Goal: Task Accomplishment & Management: Use online tool/utility

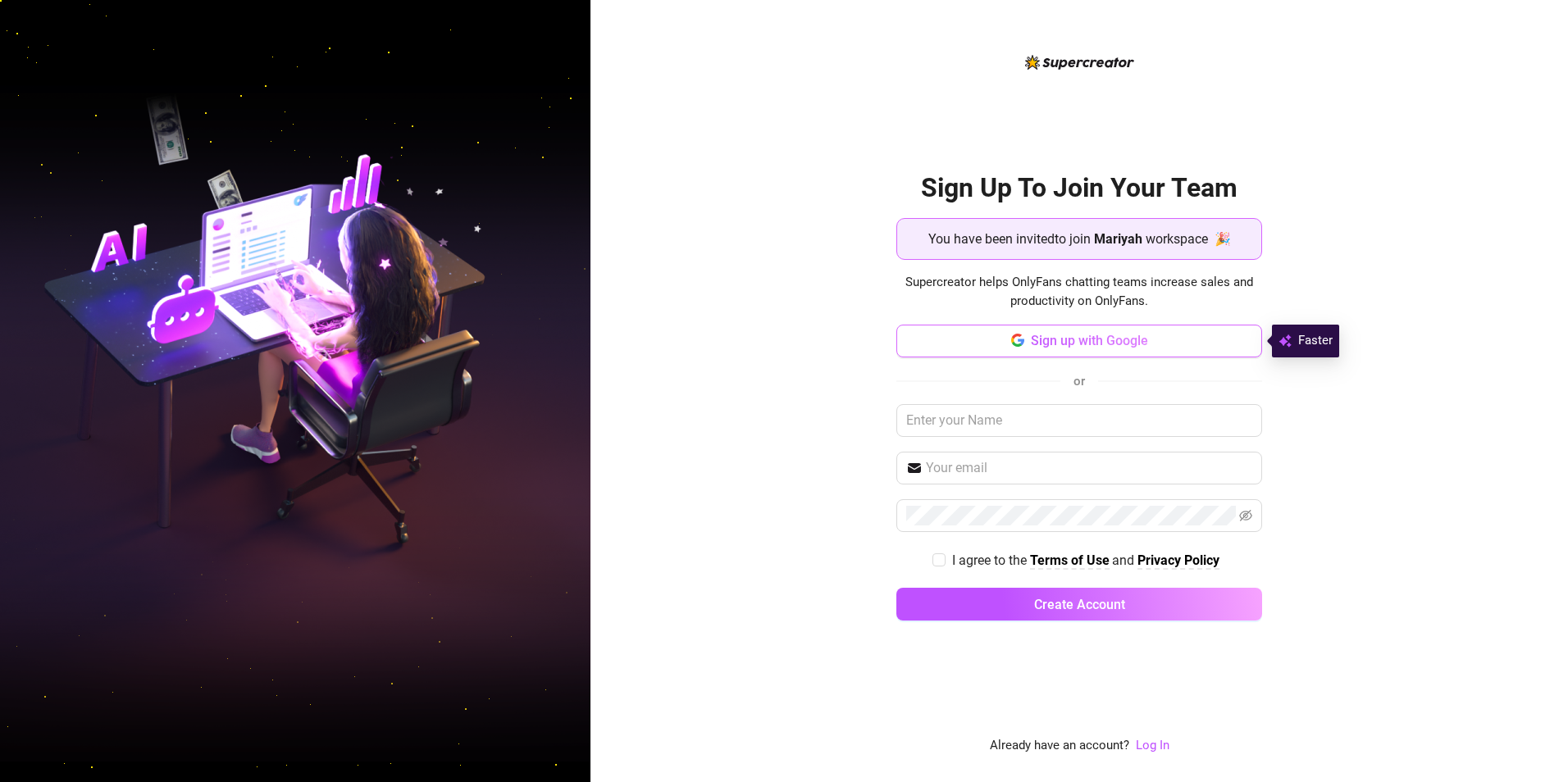
click at [1016, 344] on icon "button" at bounding box center [1018, 340] width 13 height 13
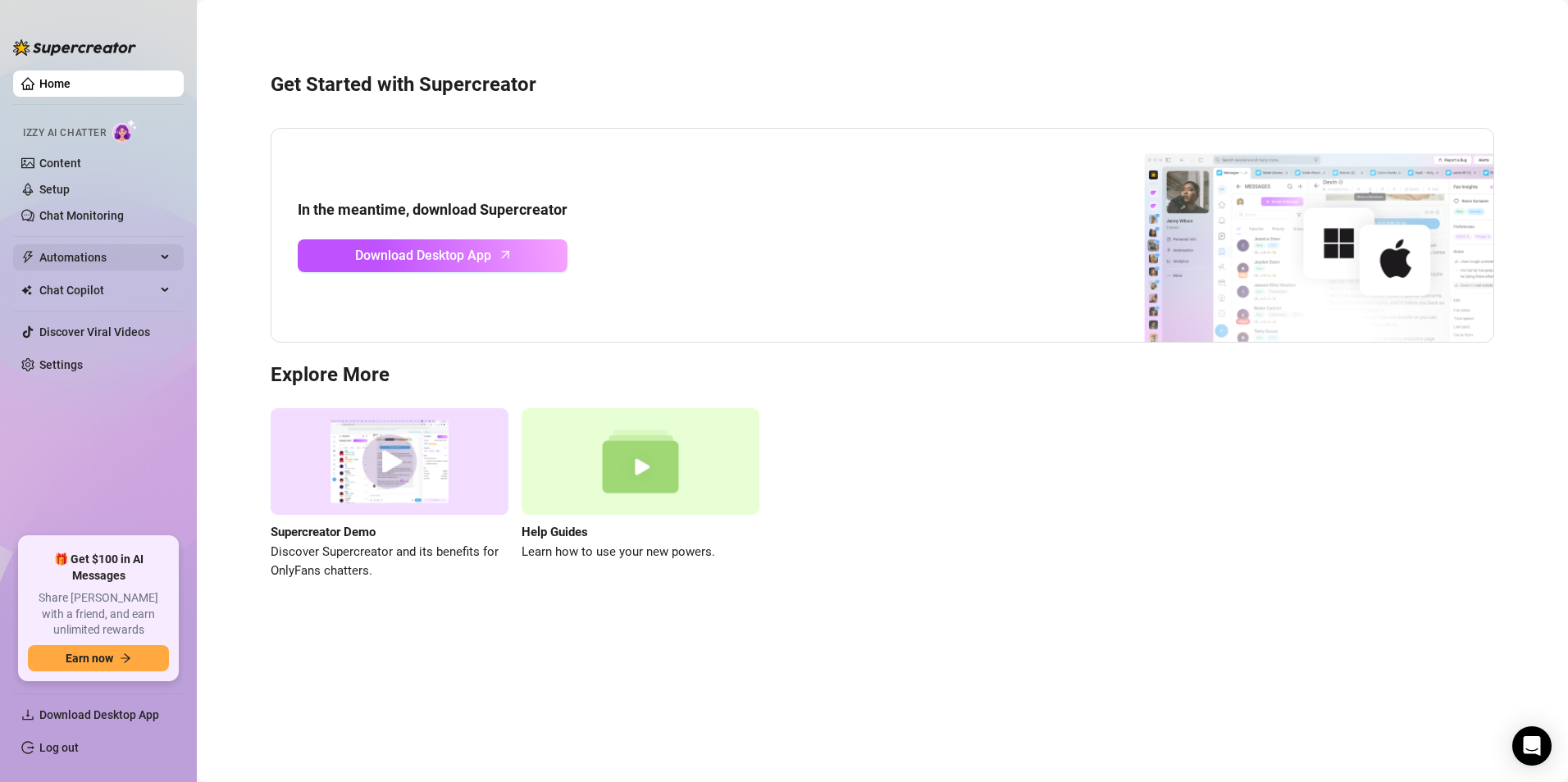
click at [166, 258] on icon at bounding box center [166, 258] width 8 height 0
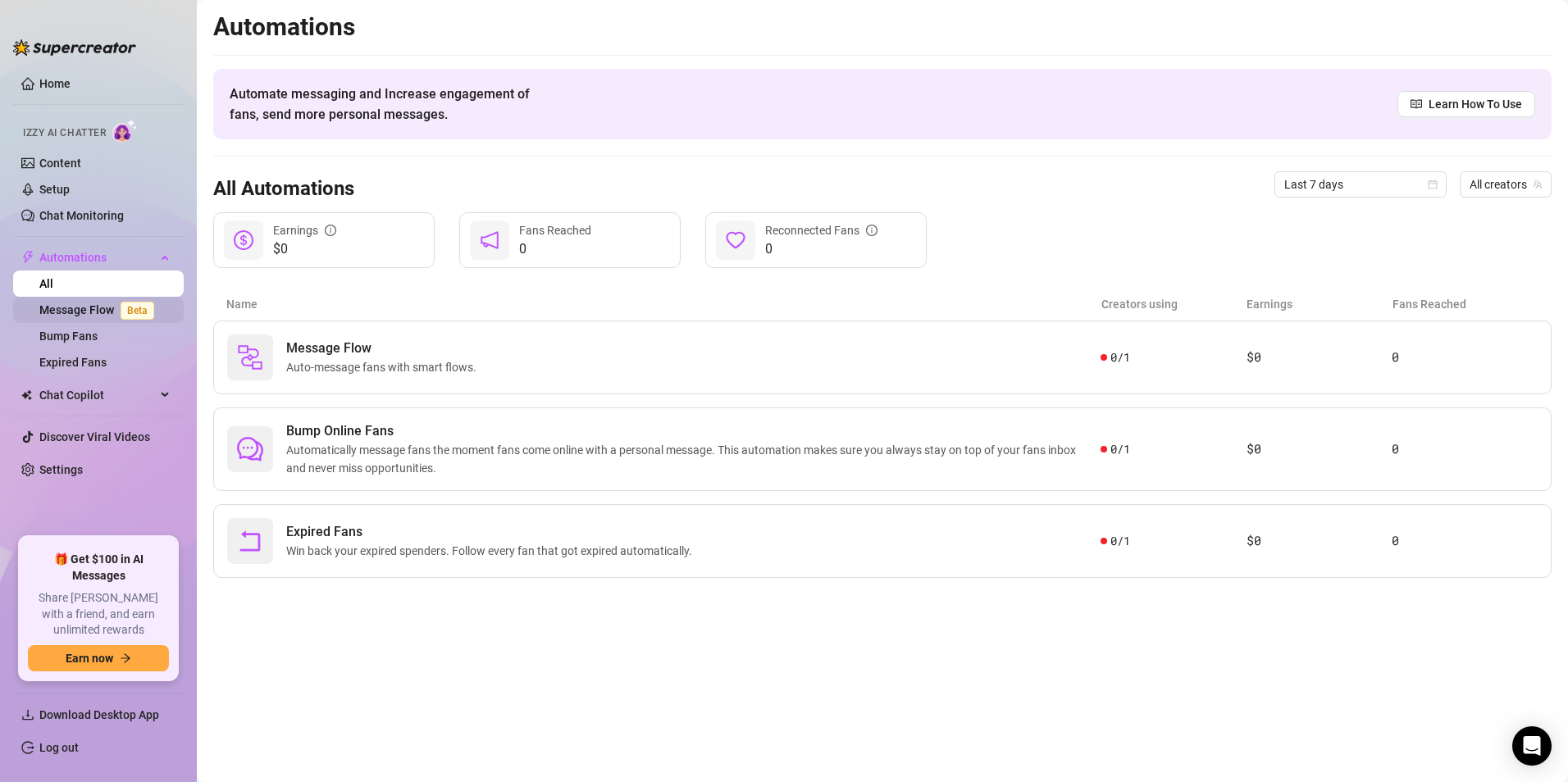
click at [110, 314] on link "Message Flow Beta" at bounding box center [100, 310] width 121 height 13
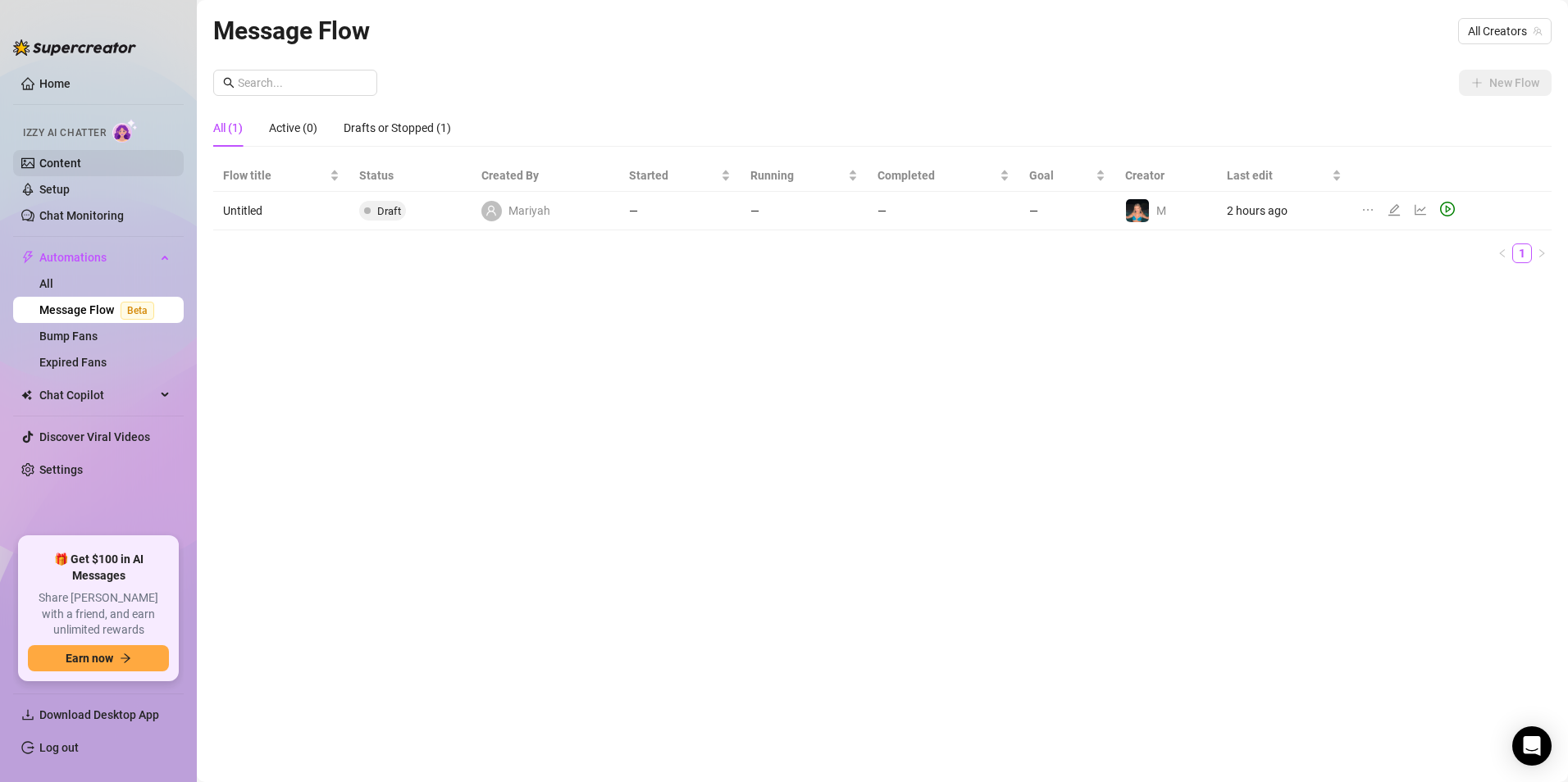
click at [68, 162] on link "Content" at bounding box center [60, 163] width 42 height 13
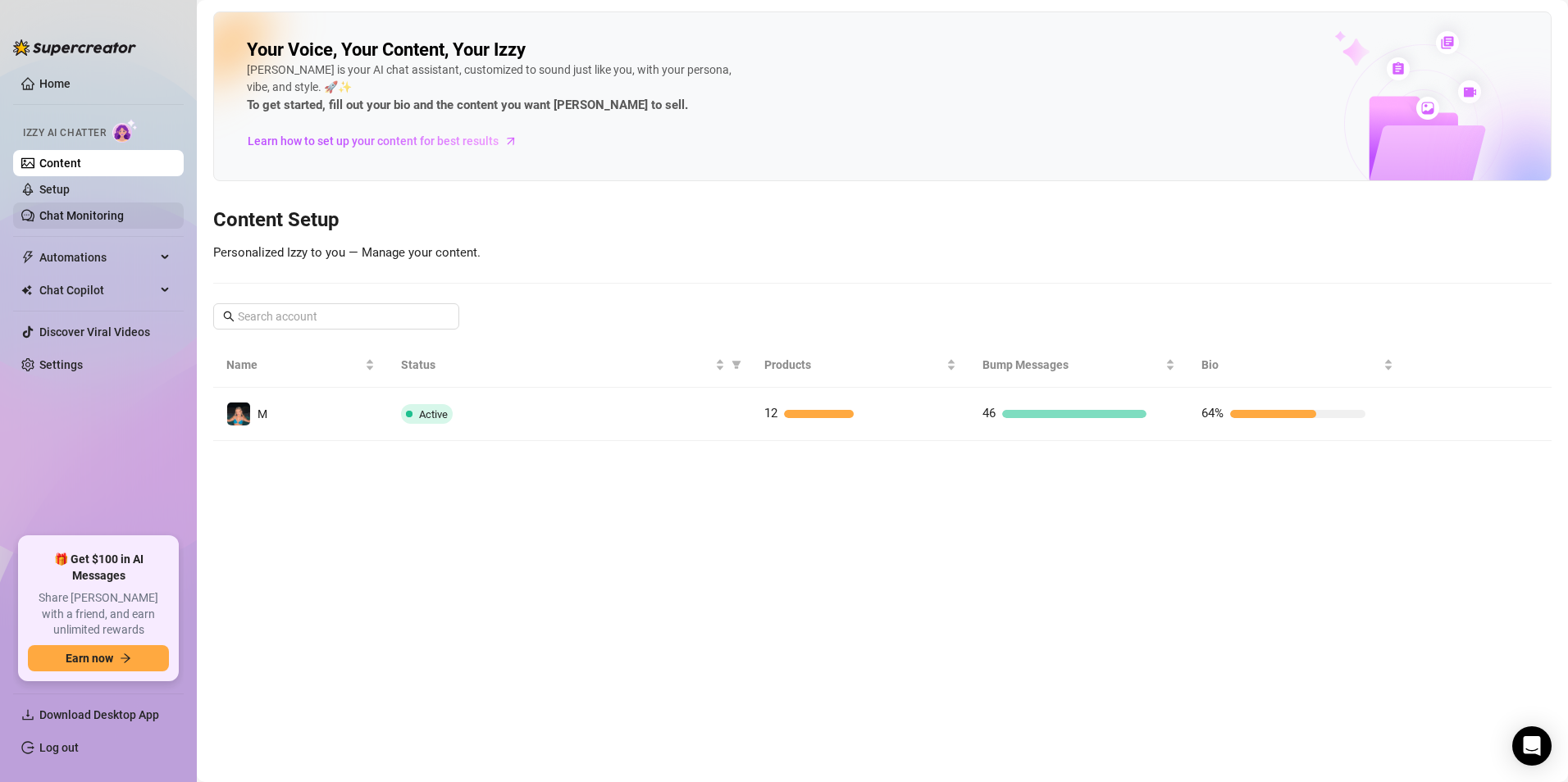
click at [79, 217] on link "Chat Monitoring" at bounding box center [81, 216] width 84 height 13
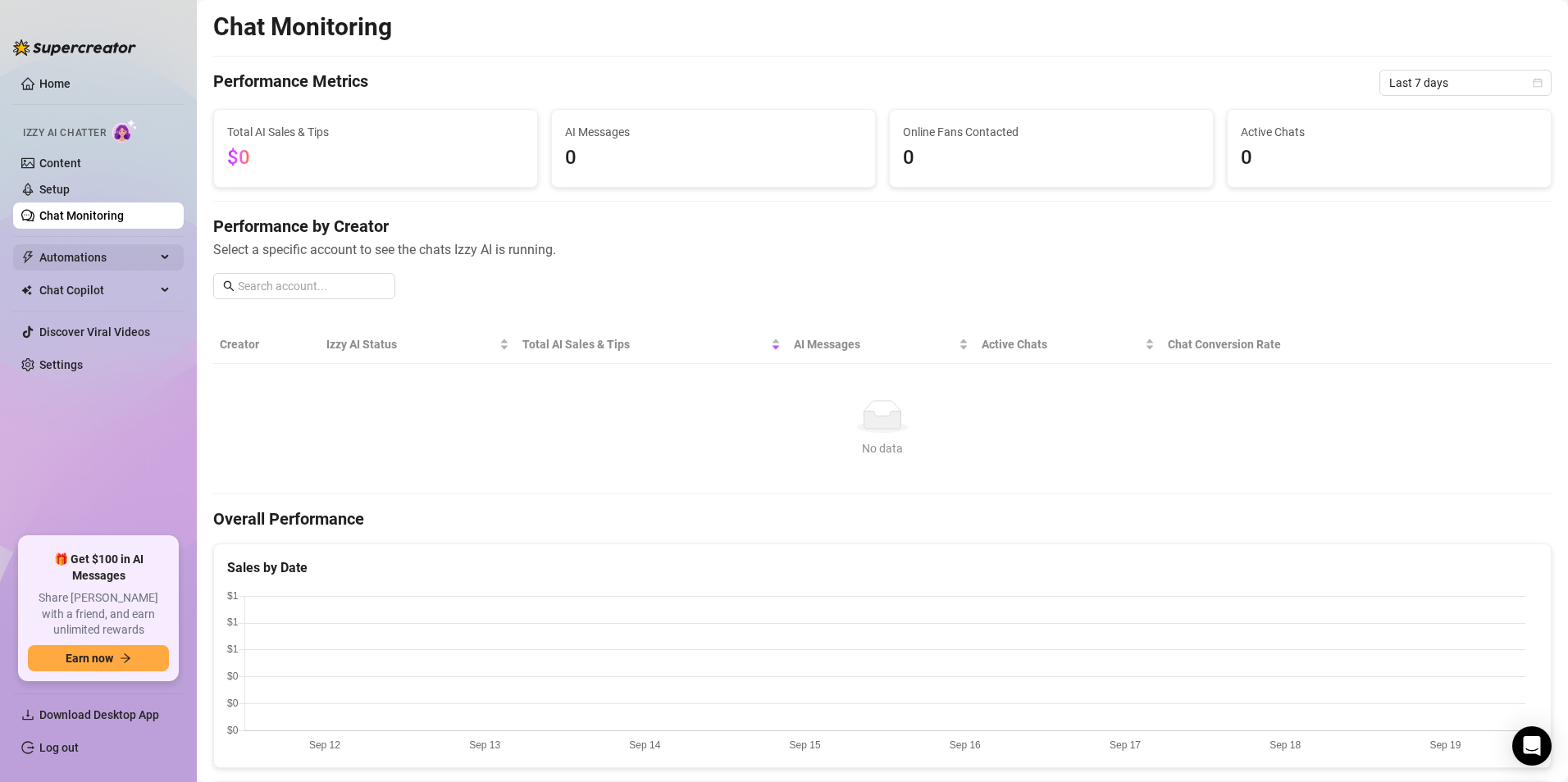
click at [148, 263] on span "Automations" at bounding box center [97, 257] width 116 height 26
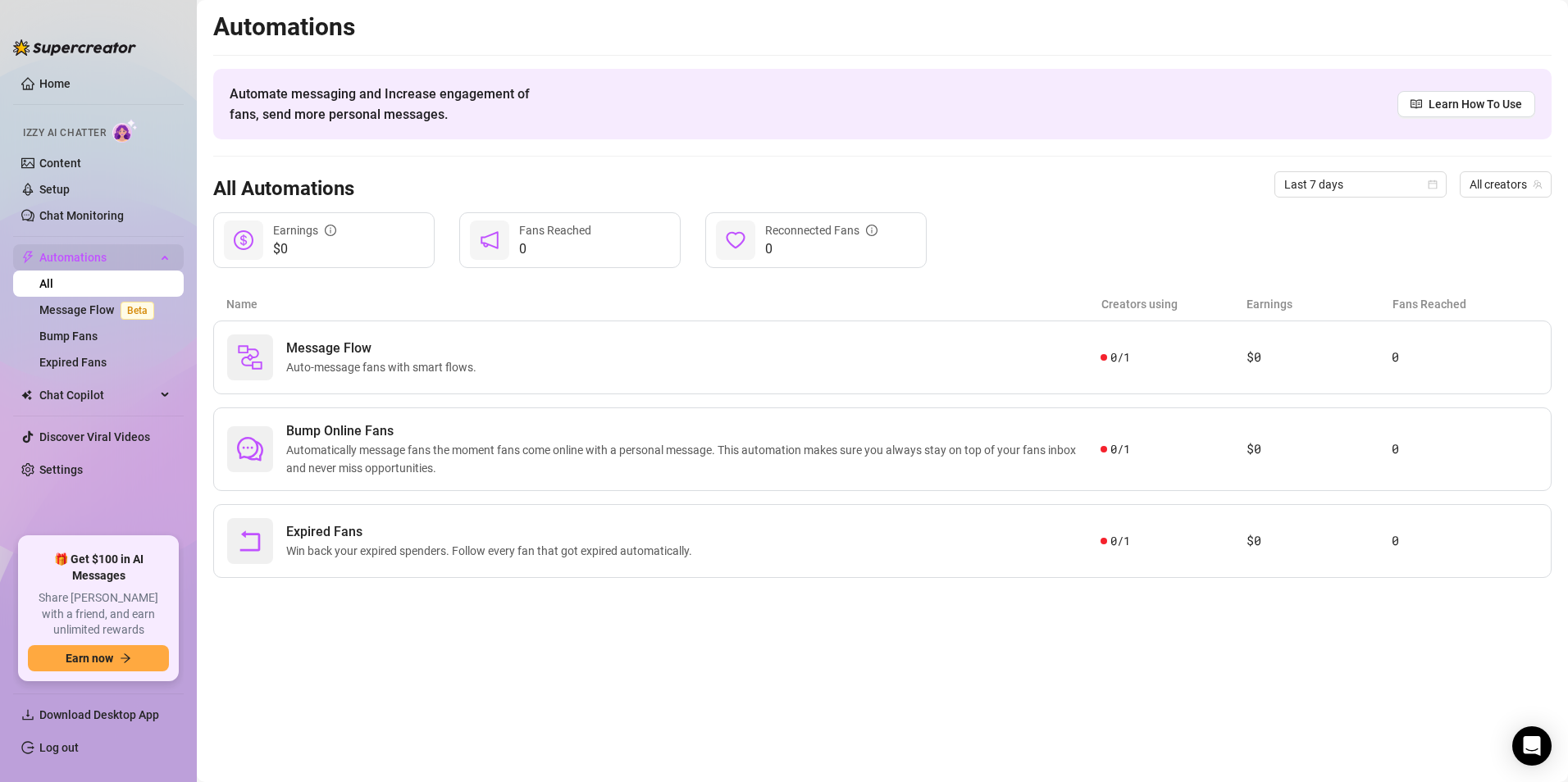
click at [174, 261] on div "Automations" at bounding box center [99, 257] width 171 height 26
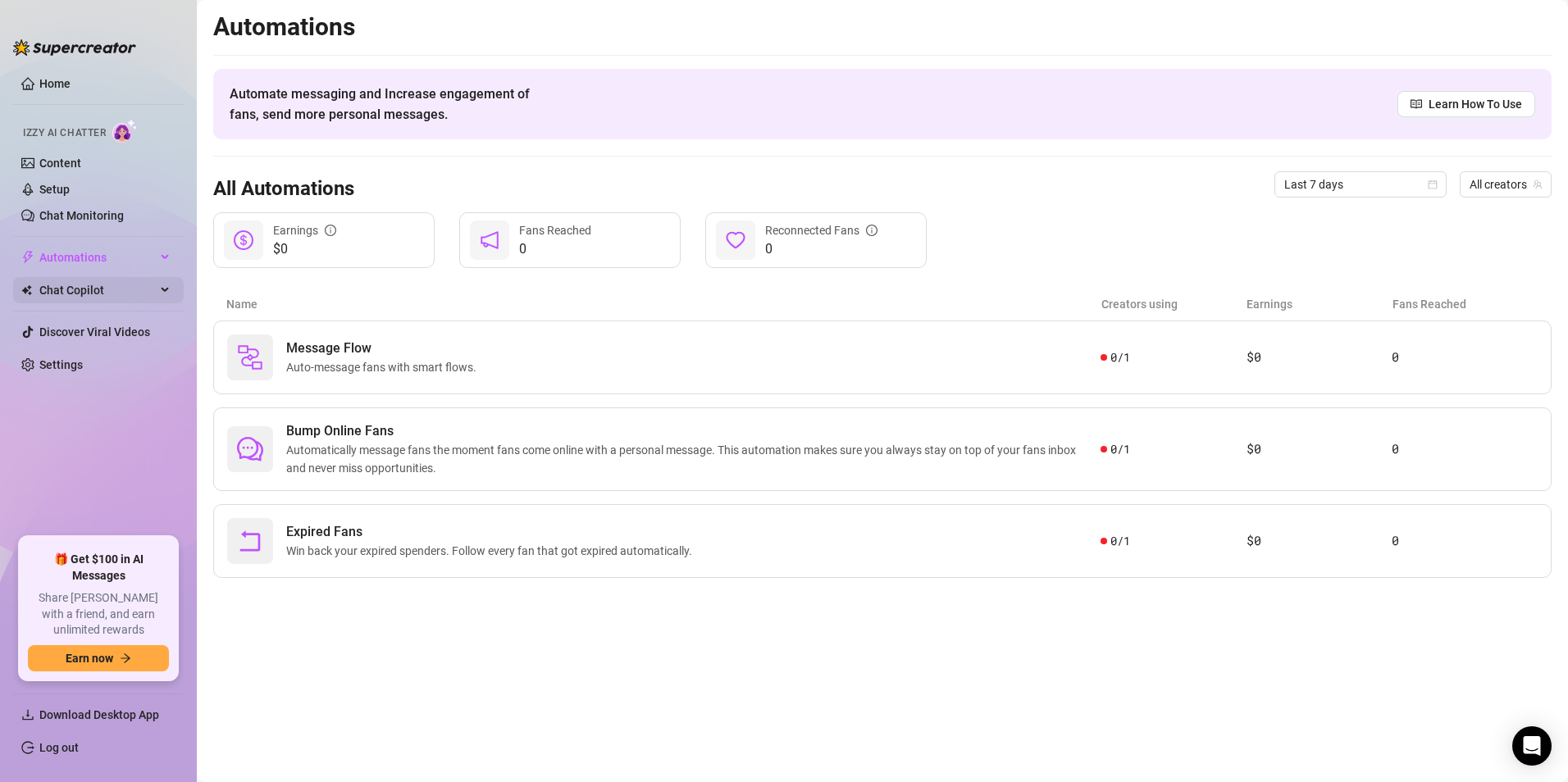
click at [170, 286] on div "Chat Copilot" at bounding box center [99, 289] width 171 height 26
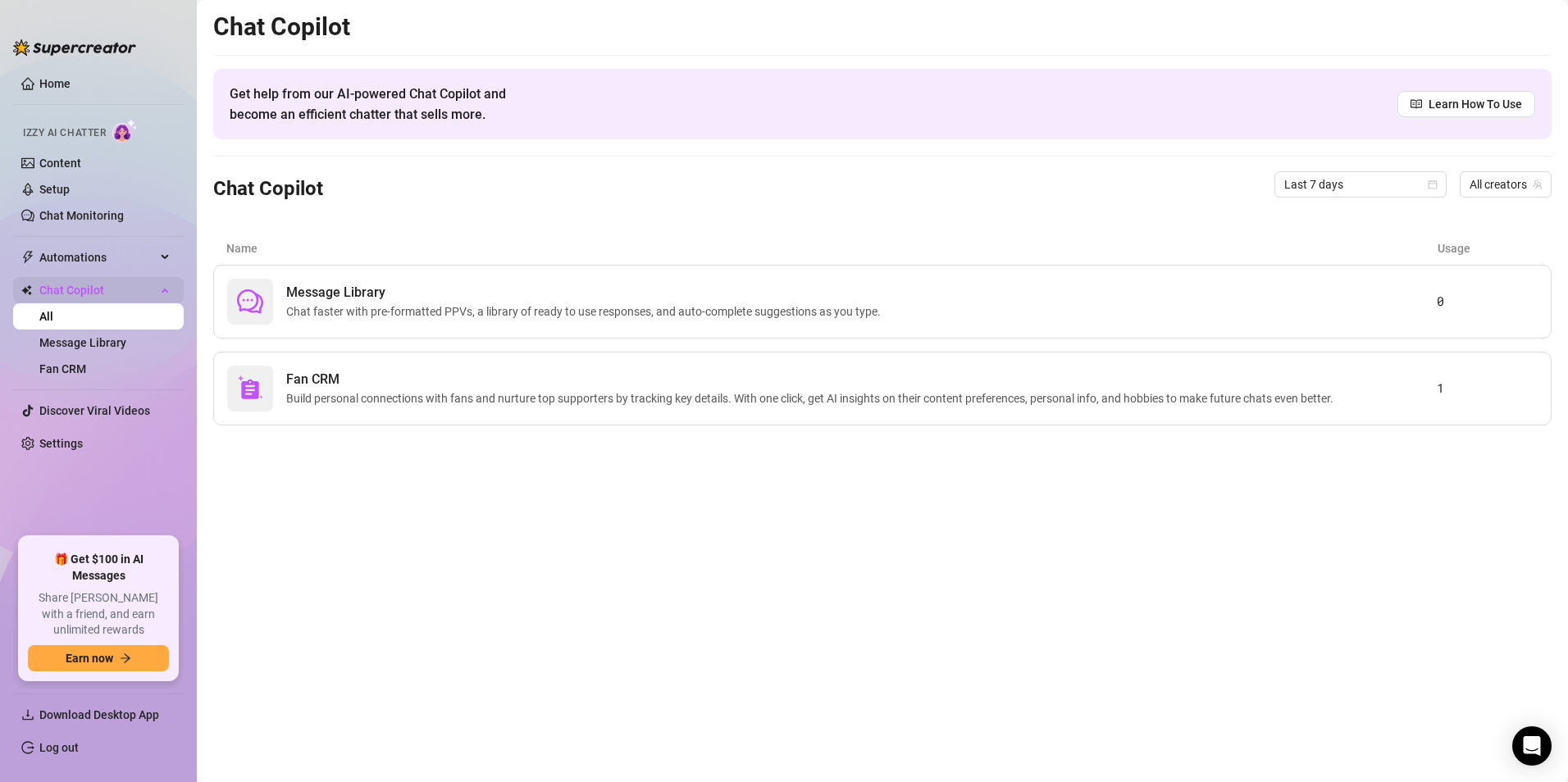
click at [162, 287] on div "Chat Copilot" at bounding box center [99, 289] width 171 height 26
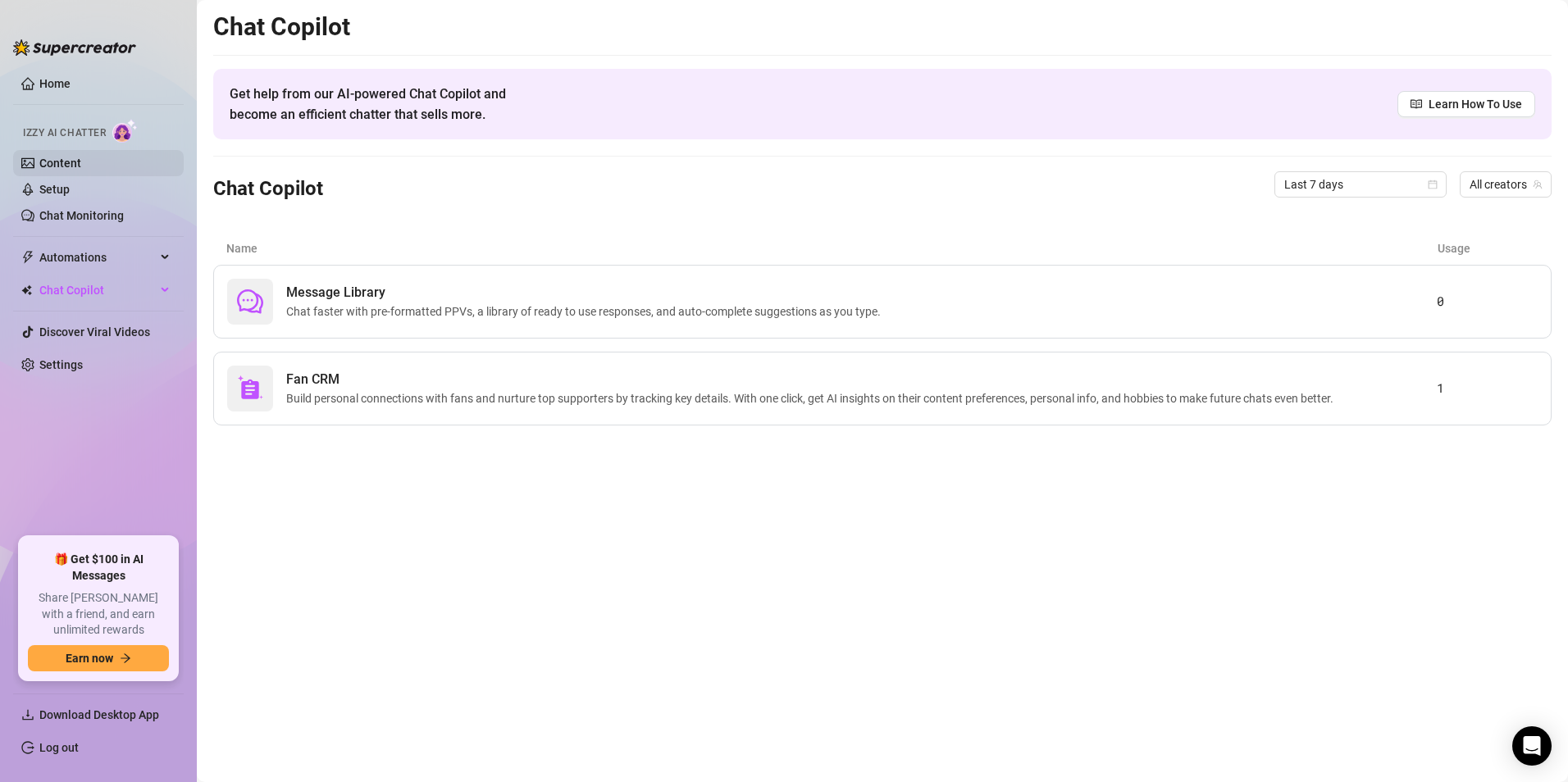
click at [81, 166] on link "Content" at bounding box center [60, 163] width 42 height 13
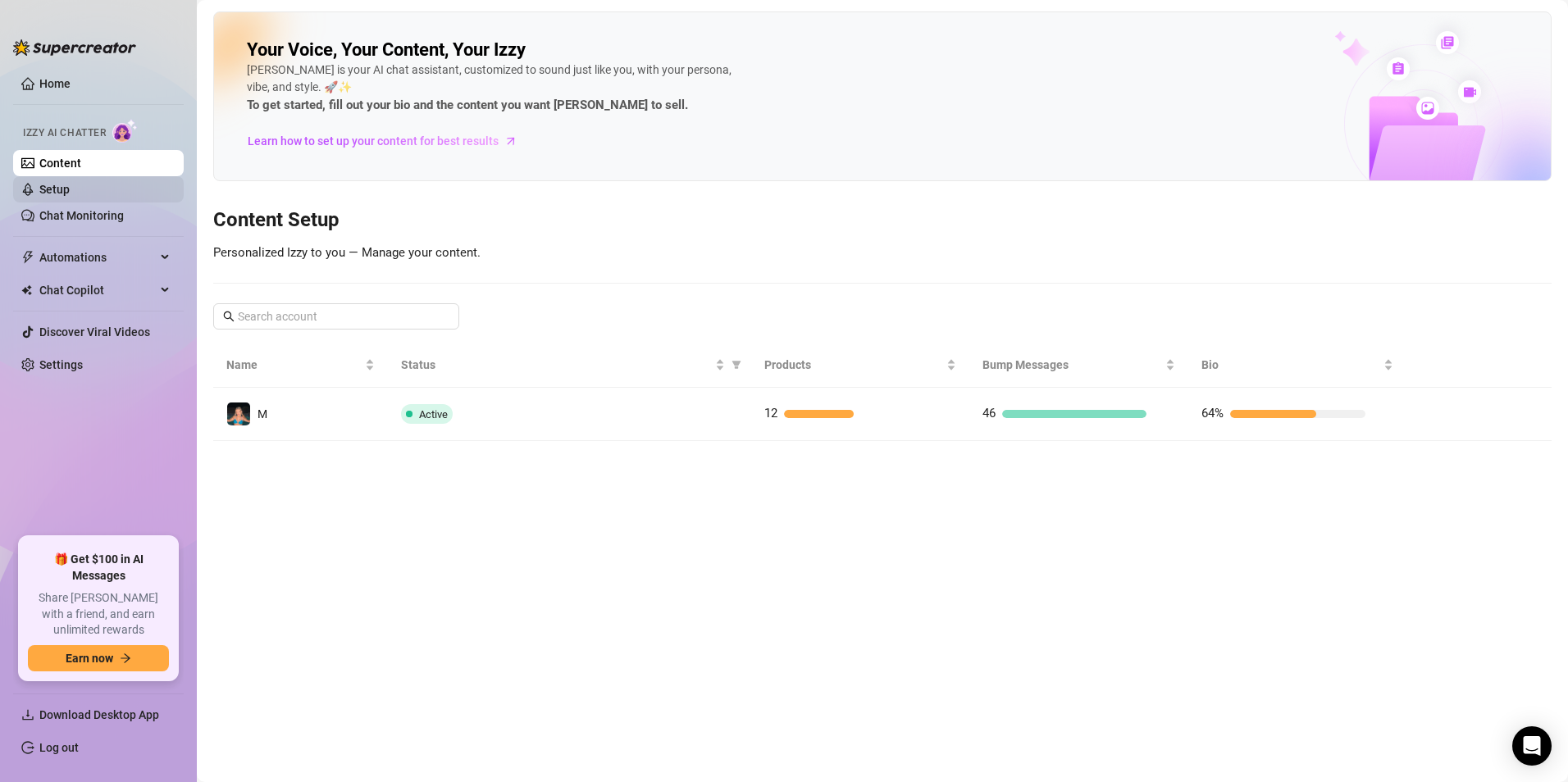
click at [69, 187] on link "Setup" at bounding box center [54, 190] width 30 height 13
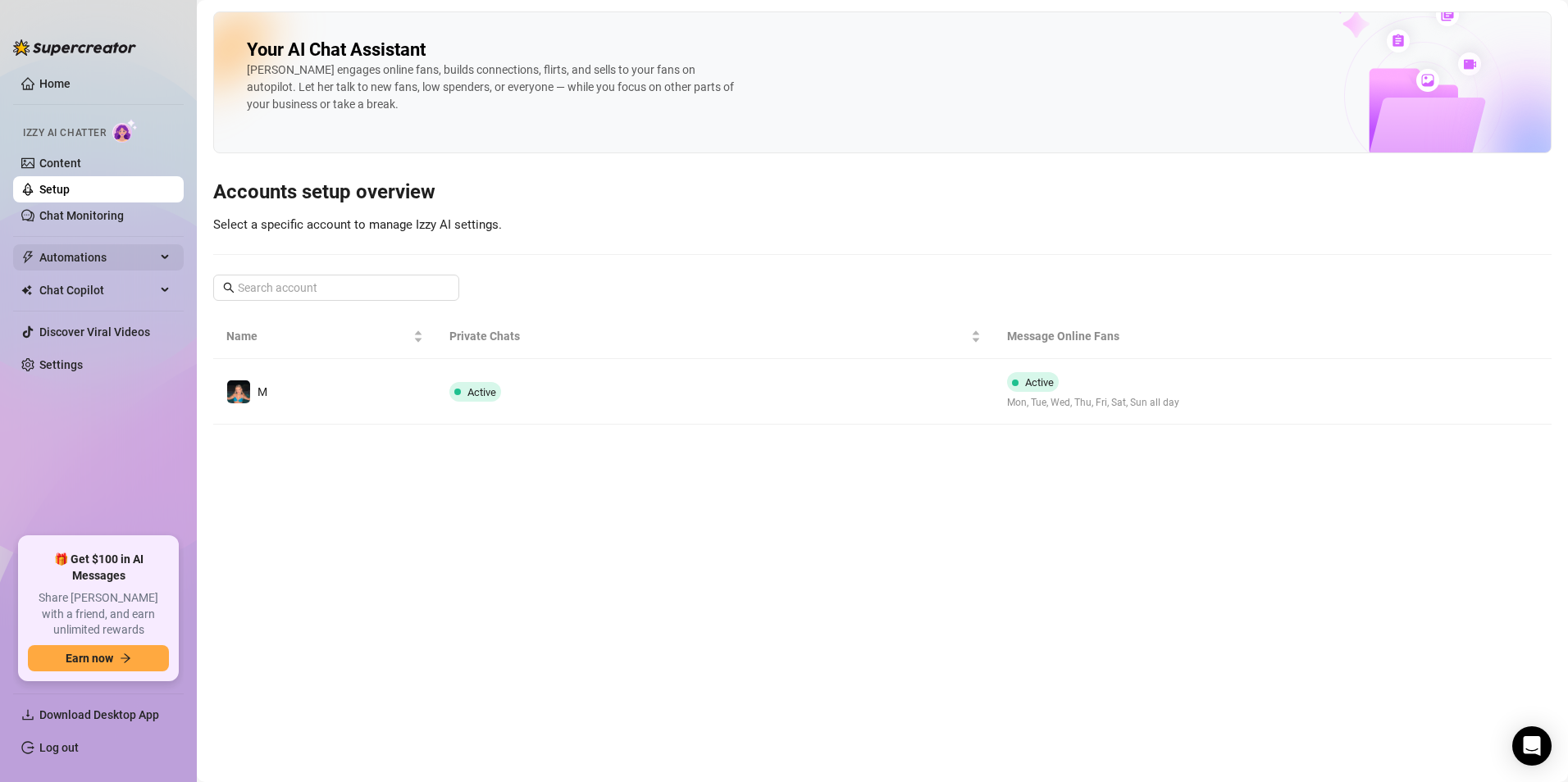
click at [112, 266] on span "Automations" at bounding box center [97, 257] width 116 height 26
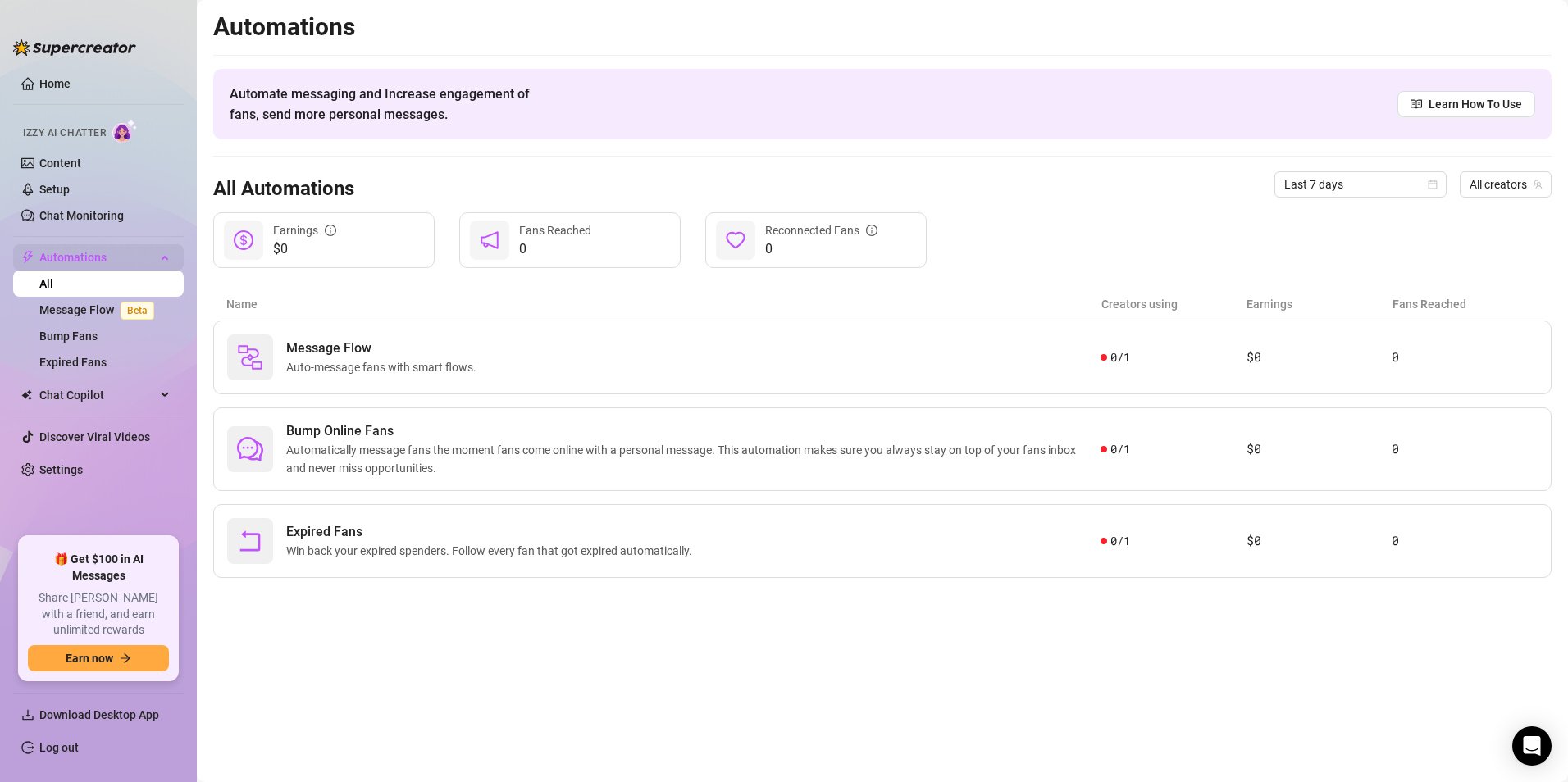
click at [113, 266] on span "Automations" at bounding box center [97, 257] width 116 height 26
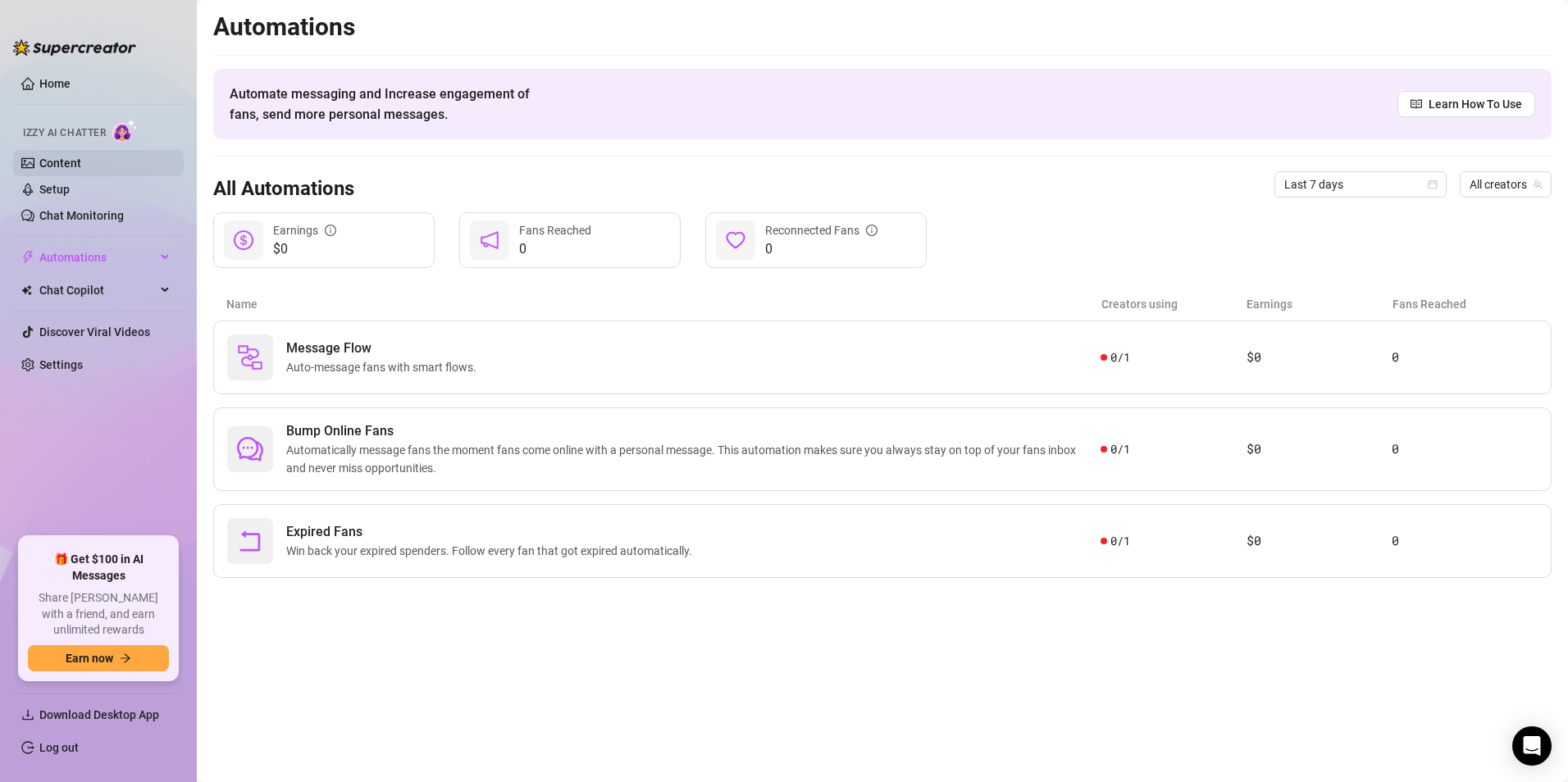
click at [81, 156] on link "Content" at bounding box center [60, 163] width 42 height 13
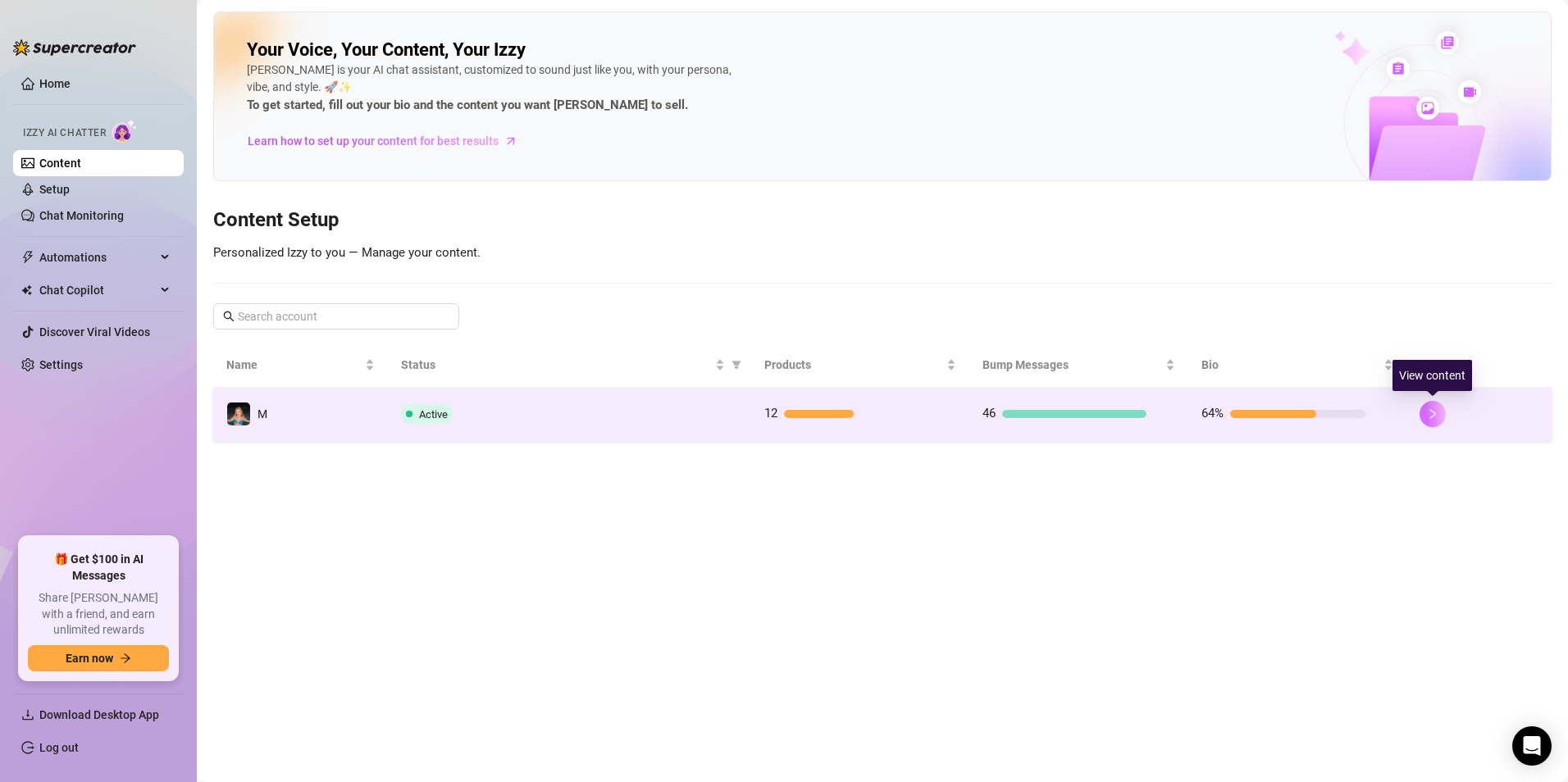
click at [1429, 412] on icon "right" at bounding box center [1433, 414] width 12 height 12
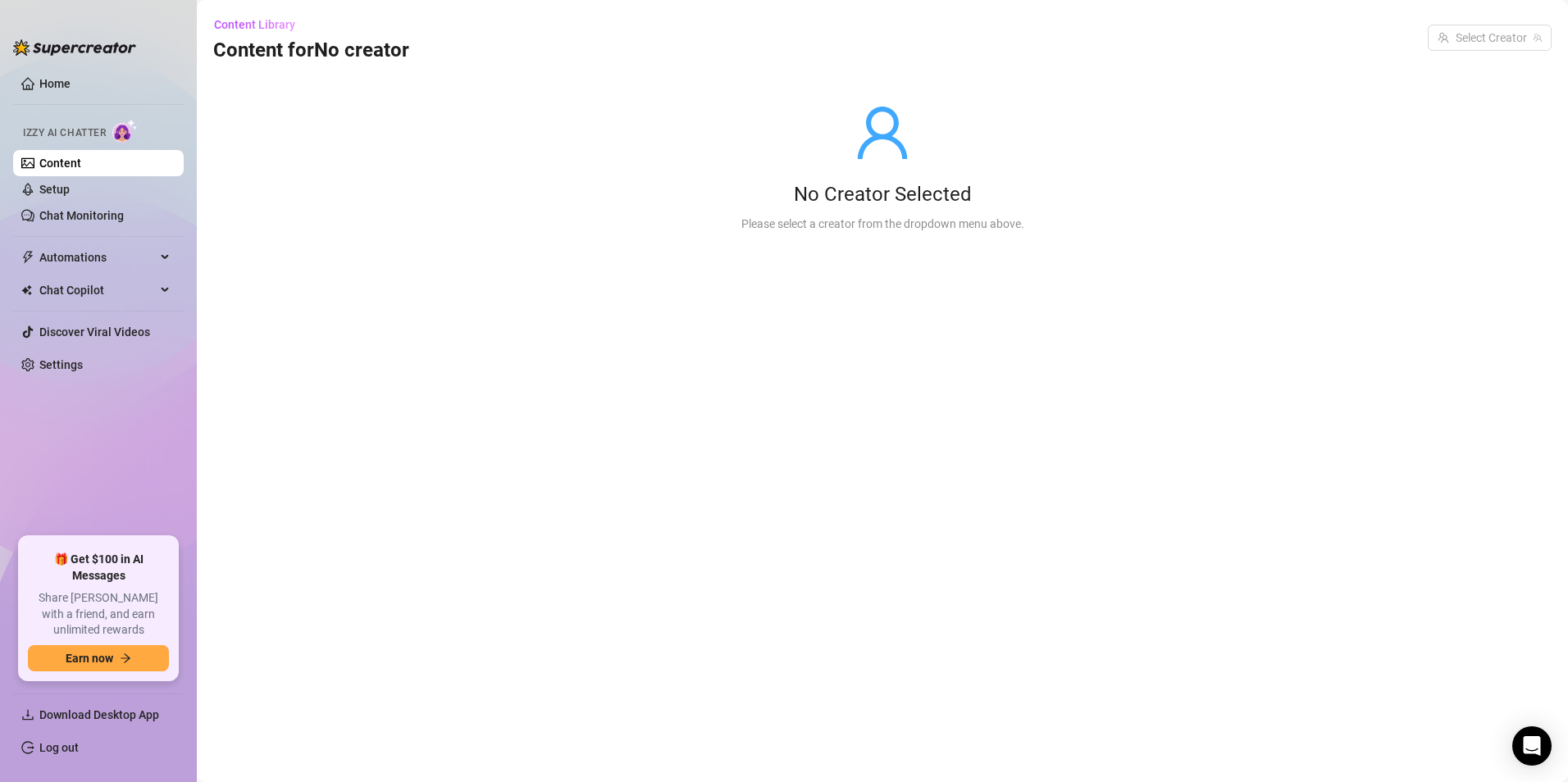
click at [279, 63] on h3 "Content for No creator" at bounding box center [311, 50] width 196 height 26
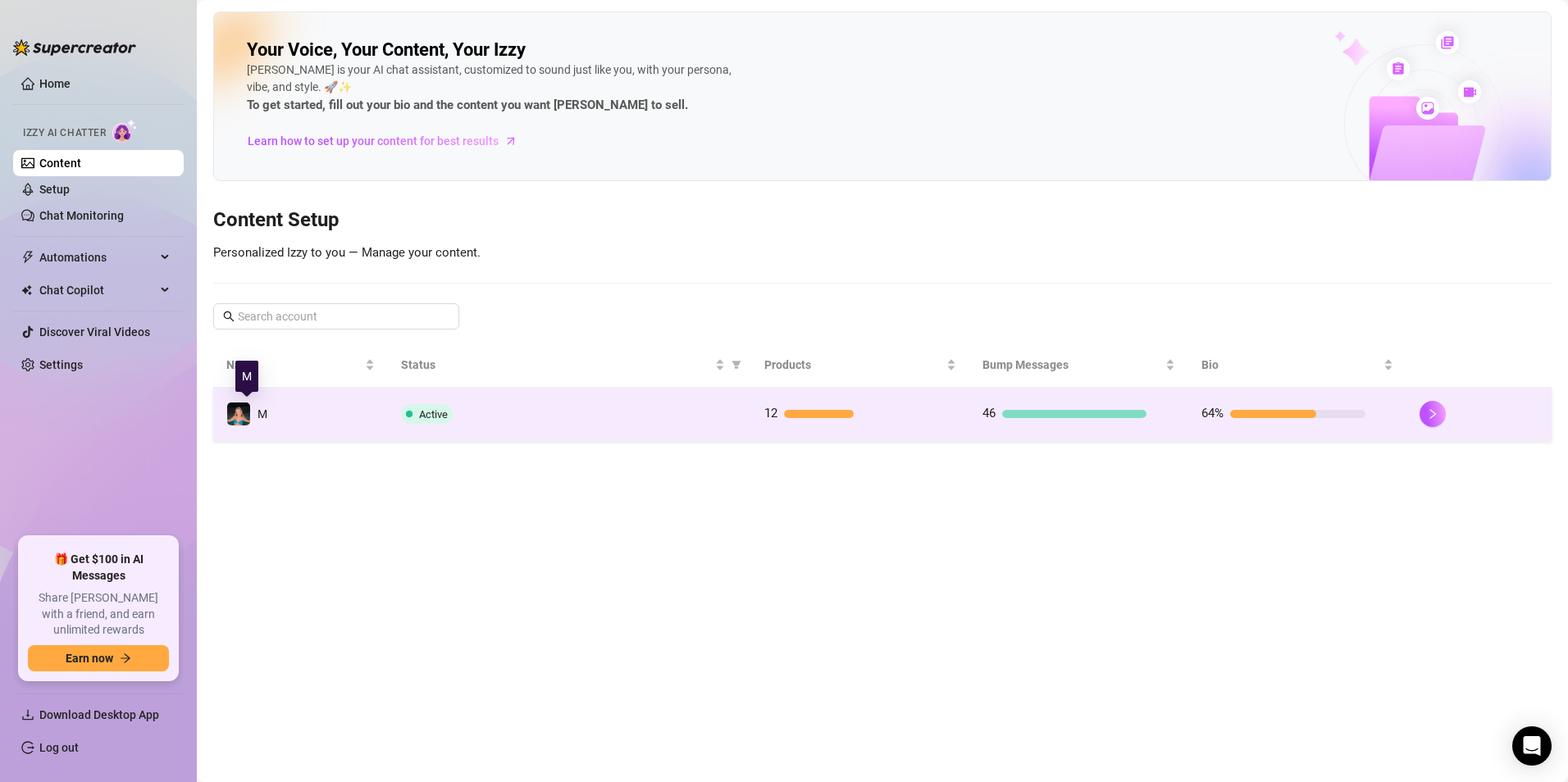
click at [236, 412] on img at bounding box center [238, 413] width 23 height 23
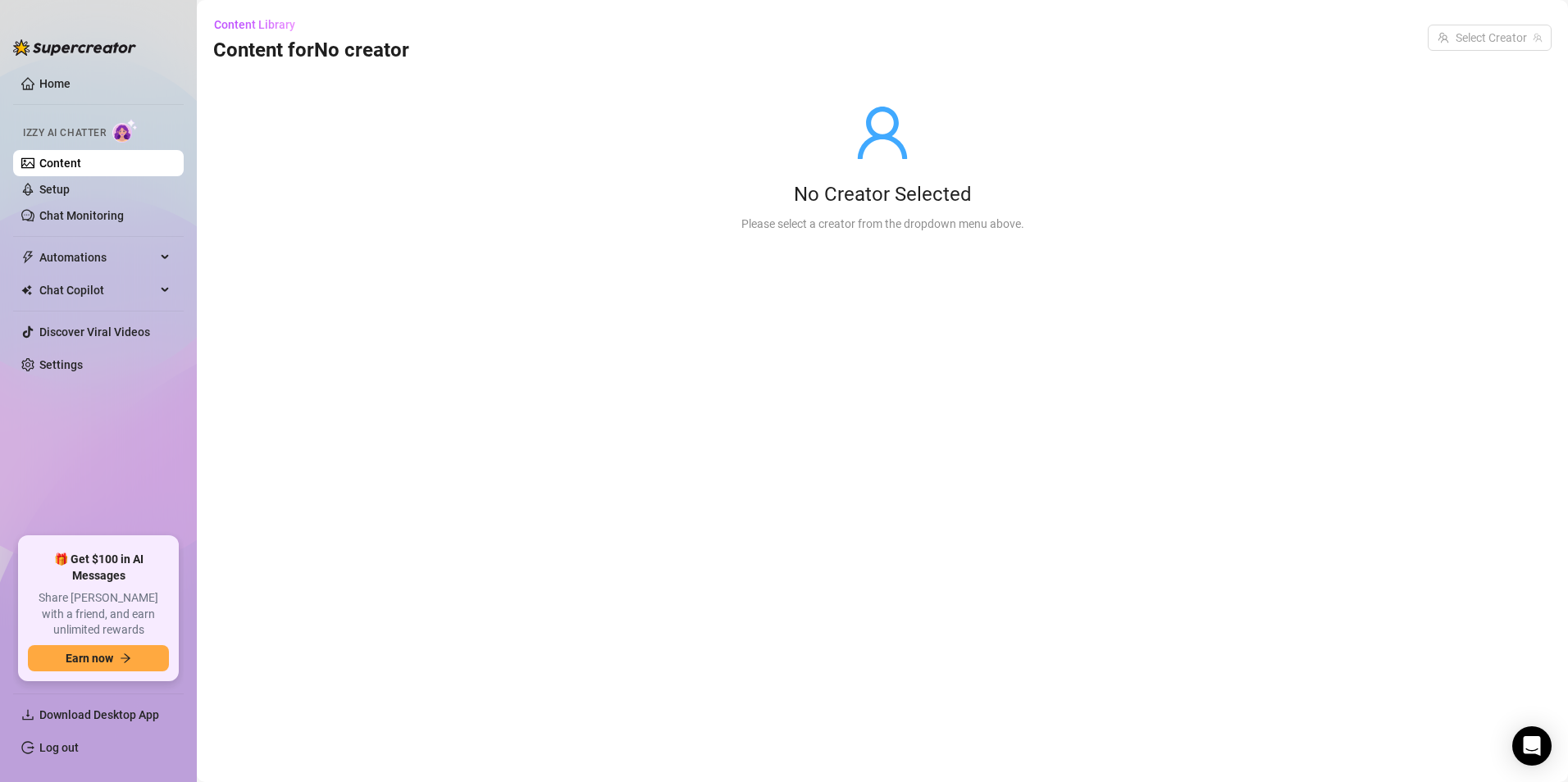
click at [71, 164] on link "Content" at bounding box center [60, 163] width 42 height 13
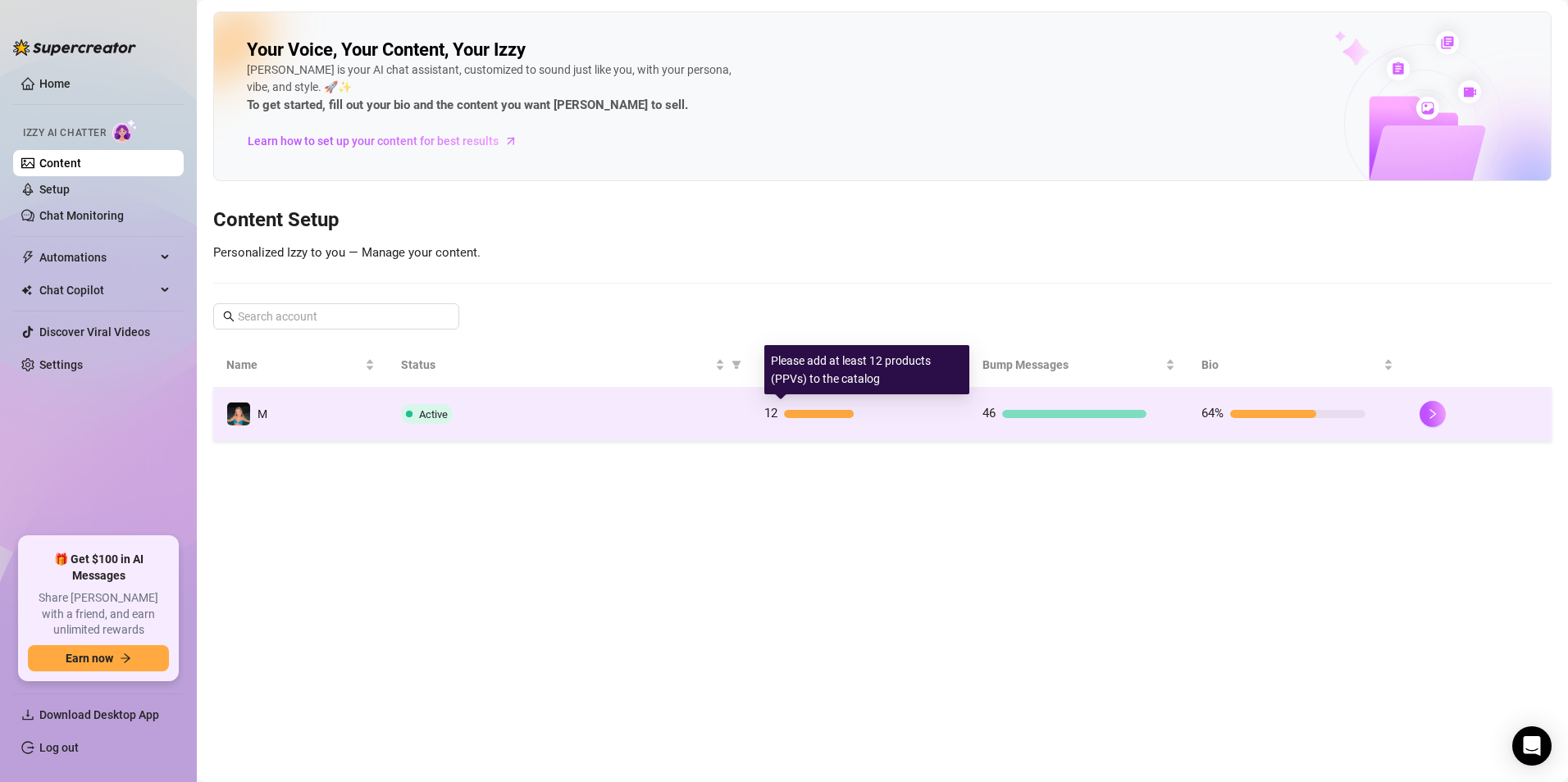
click at [818, 414] on div at bounding box center [818, 414] width 69 height 8
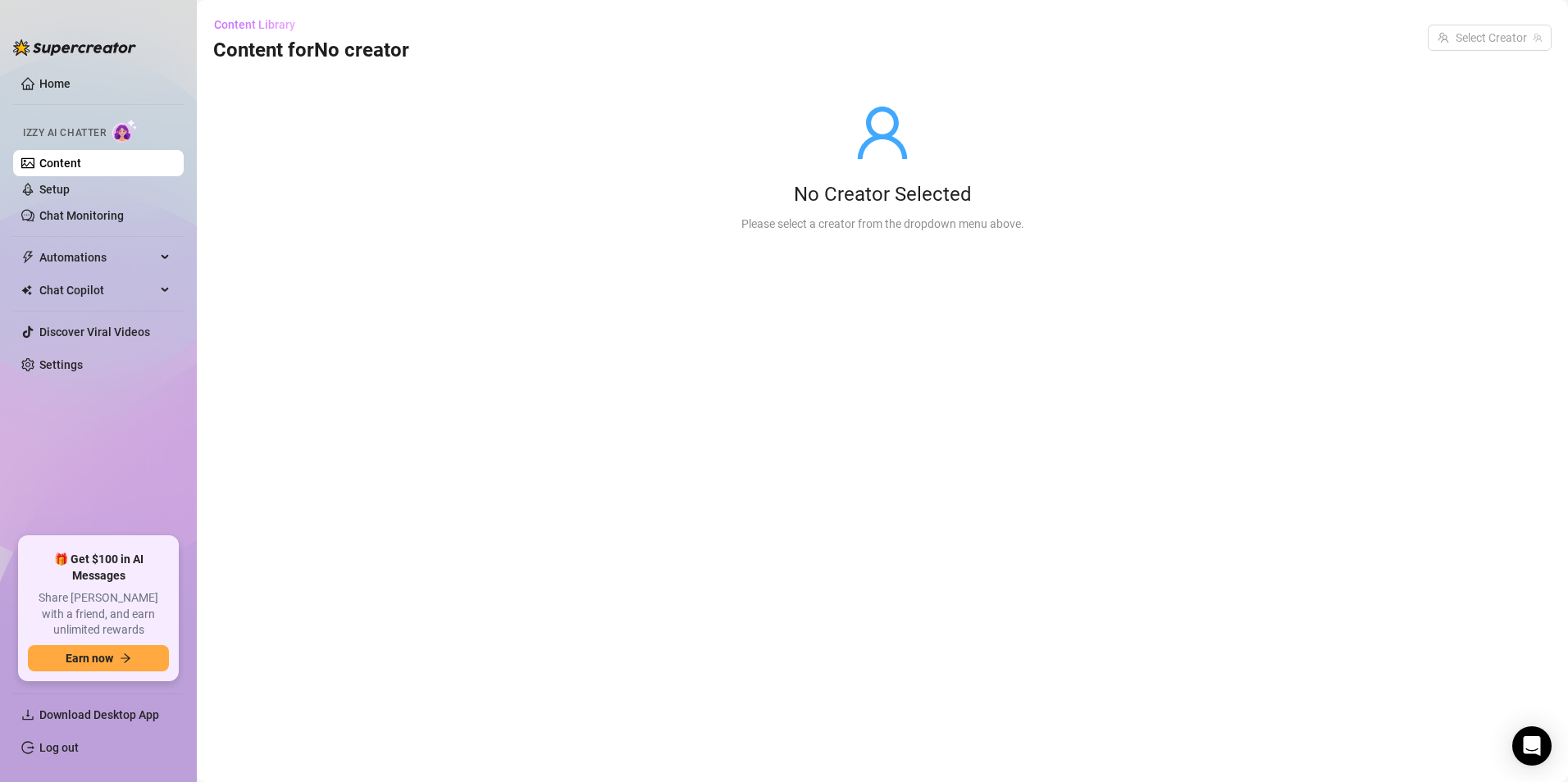
click at [264, 28] on span "Content Library" at bounding box center [254, 25] width 81 height 13
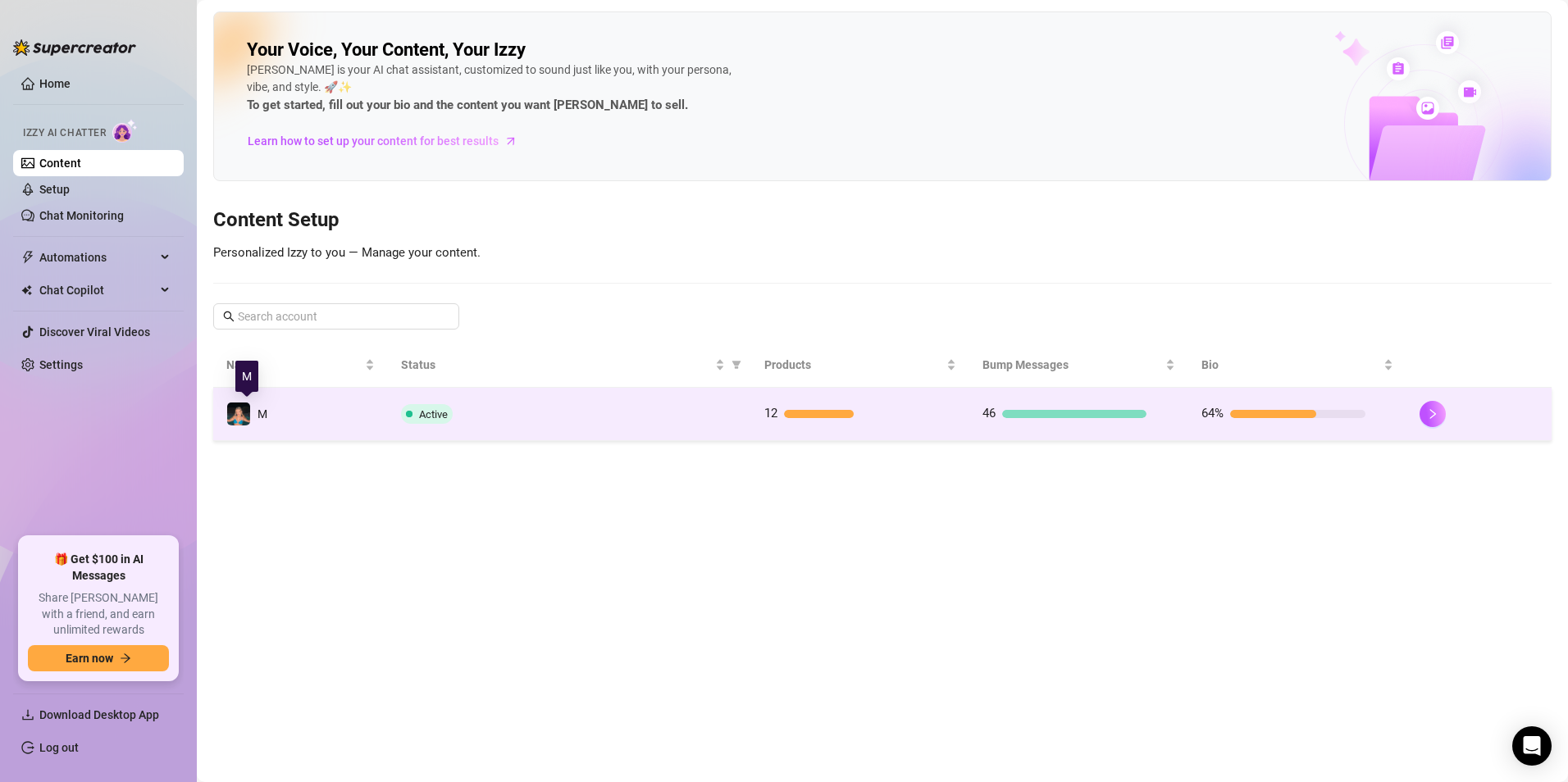
click at [261, 421] on div "M" at bounding box center [263, 414] width 10 height 18
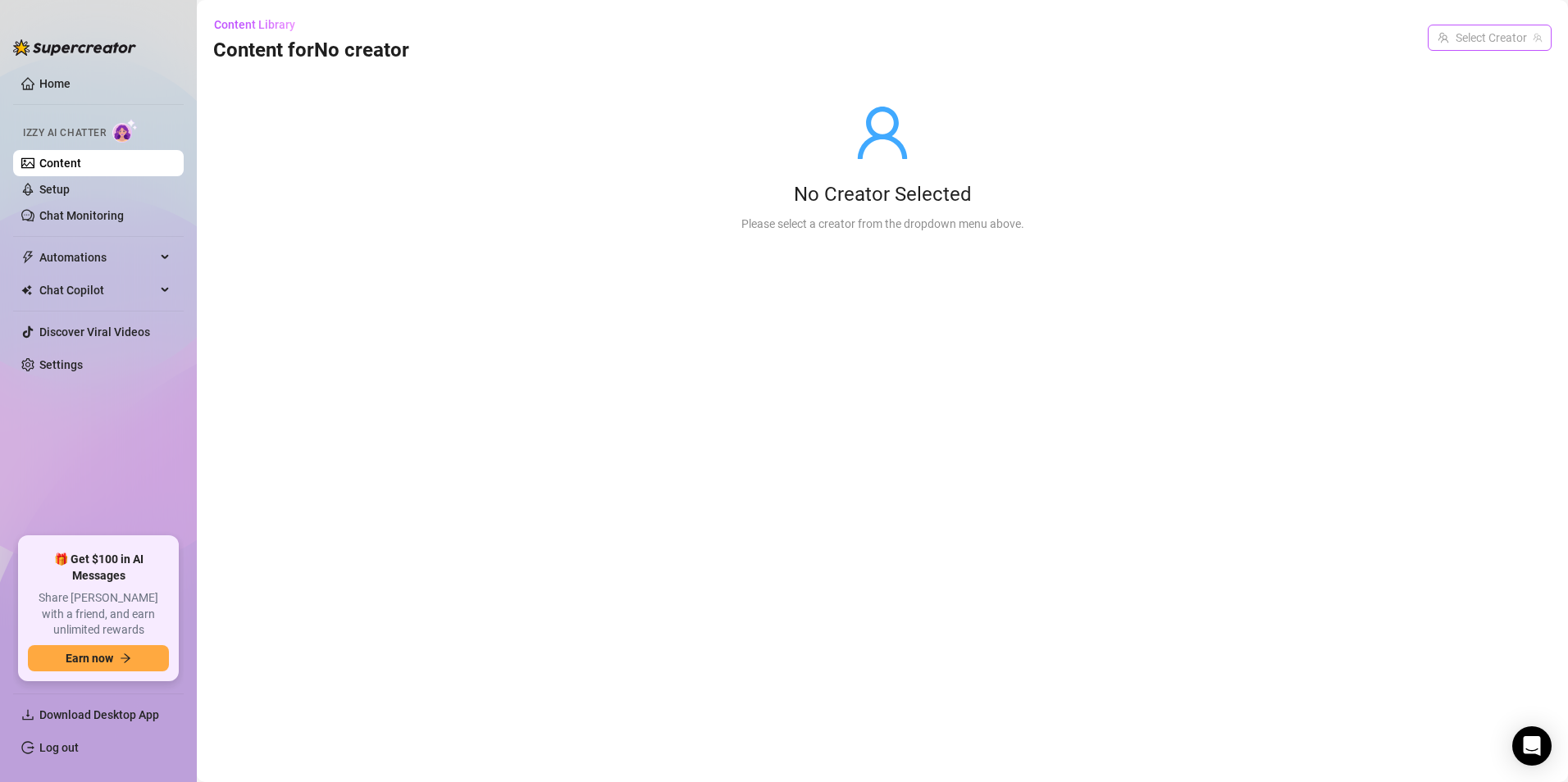
click at [1530, 44] on span at bounding box center [1489, 37] width 105 height 24
click at [81, 163] on link "Content" at bounding box center [60, 163] width 42 height 13
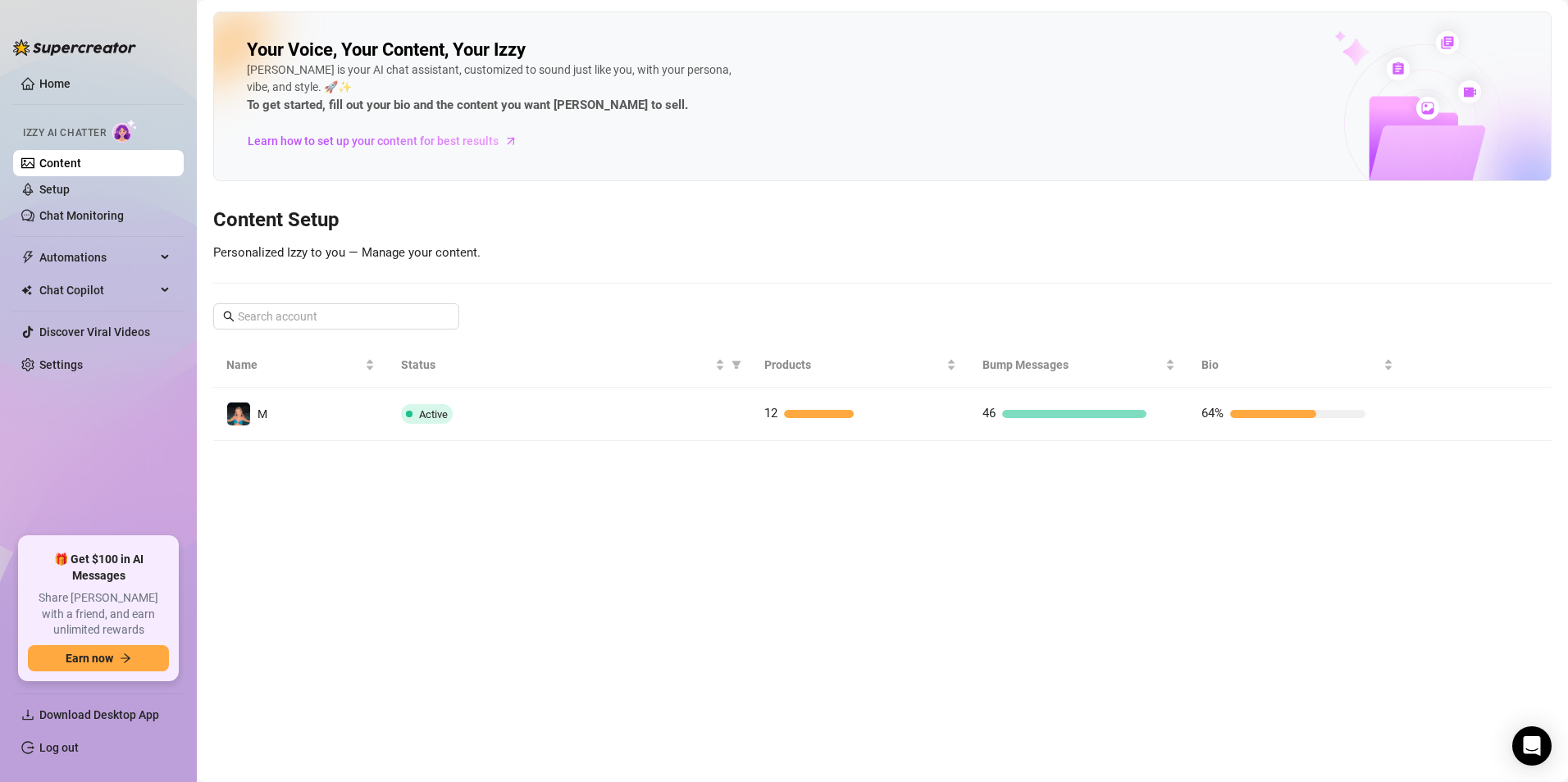
click at [1494, 54] on img at bounding box center [1423, 97] width 254 height 167
click at [124, 214] on link "Chat Monitoring" at bounding box center [81, 216] width 84 height 13
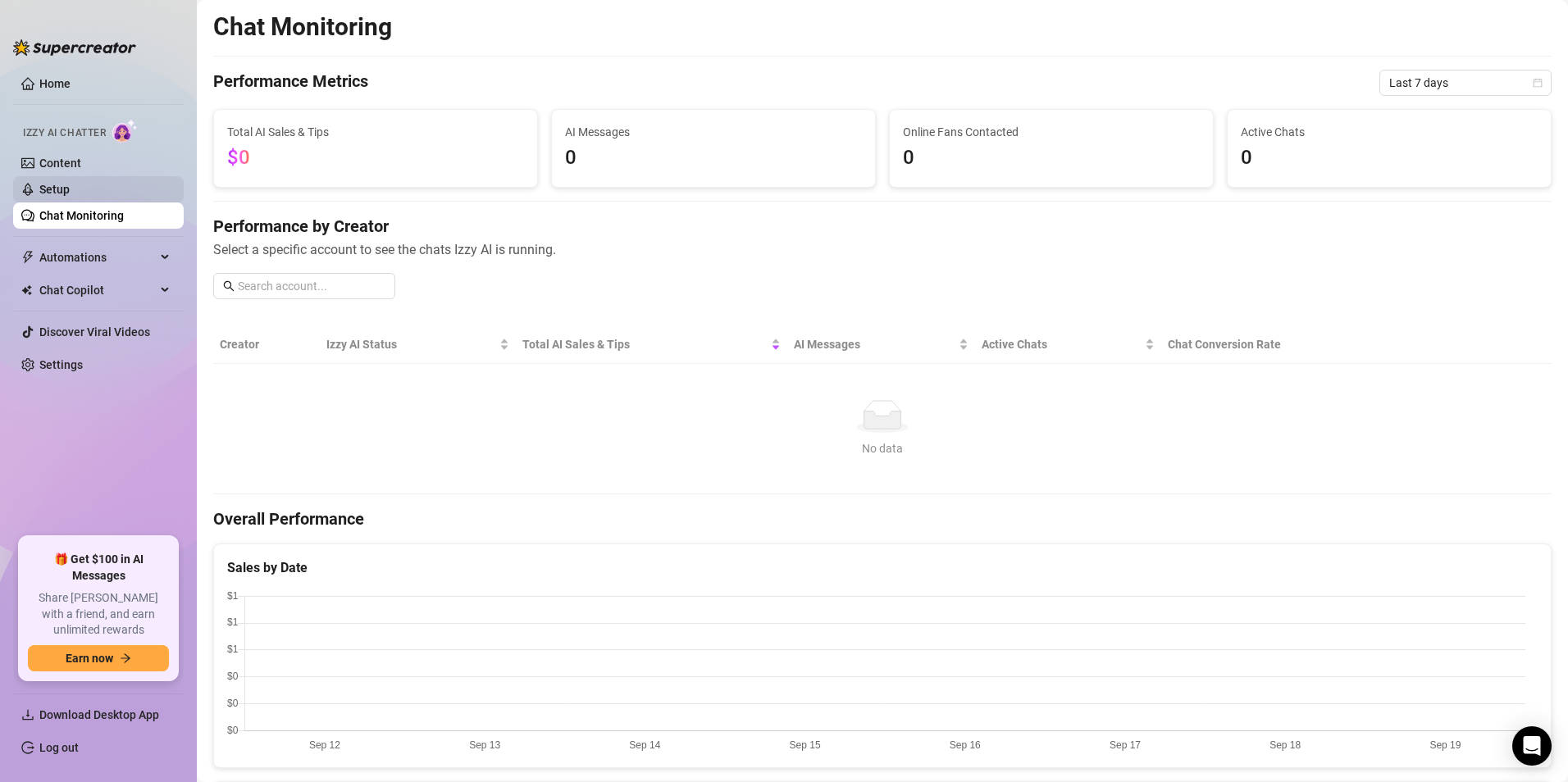
click at [69, 188] on link "Setup" at bounding box center [54, 190] width 30 height 13
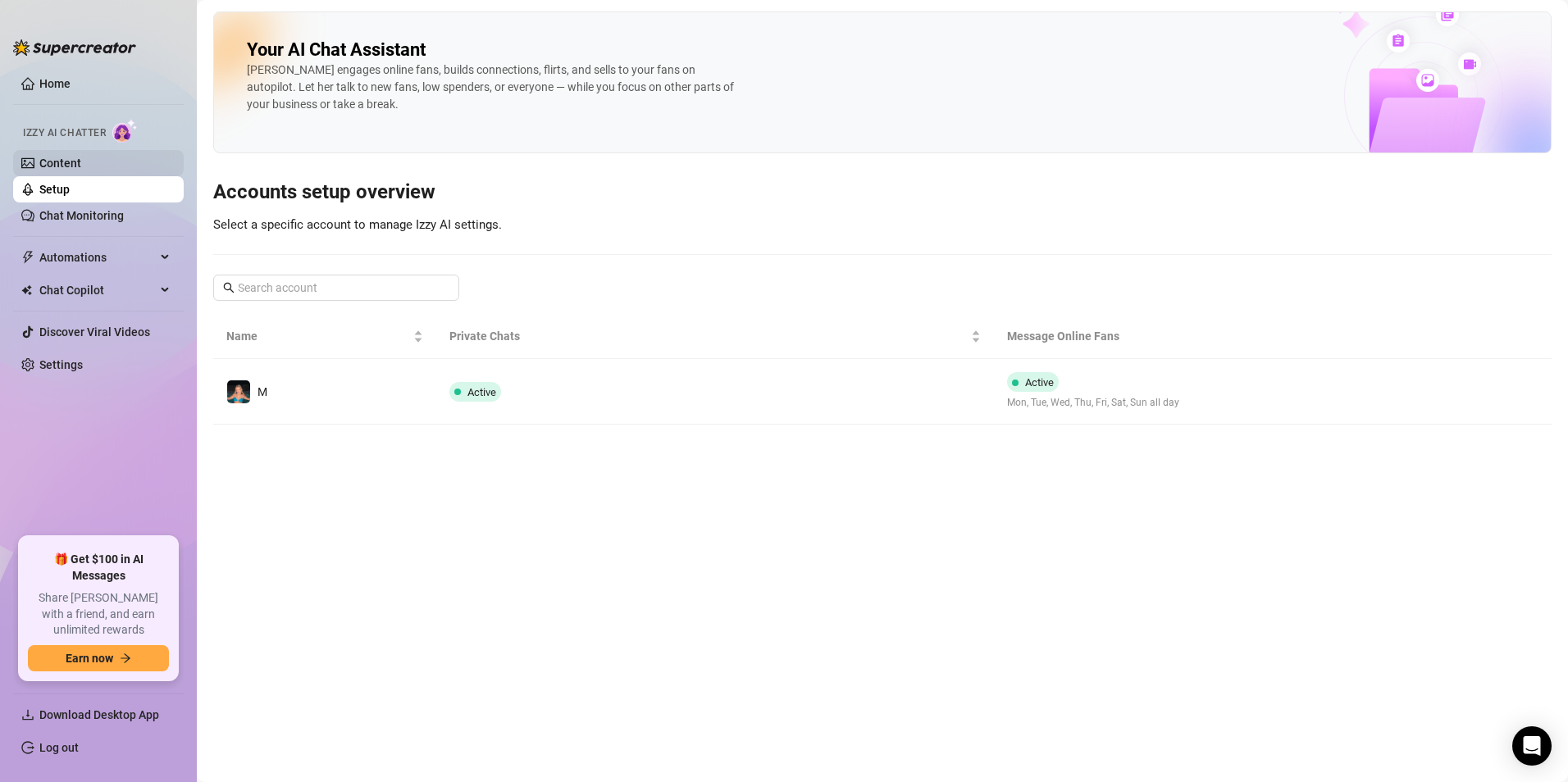
click at [81, 156] on link "Content" at bounding box center [60, 163] width 42 height 13
